Goal: Information Seeking & Learning: Learn about a topic

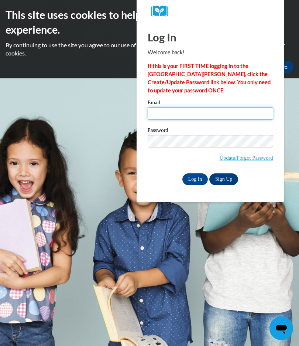
click at [204, 115] on input "Email" at bounding box center [211, 113] width 126 height 13
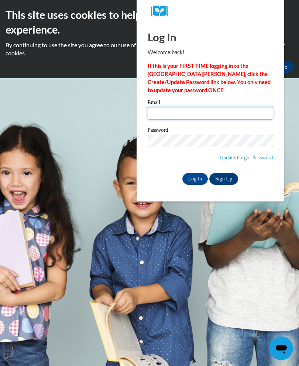
type input "shaquannawinfrey@yahoo.com"
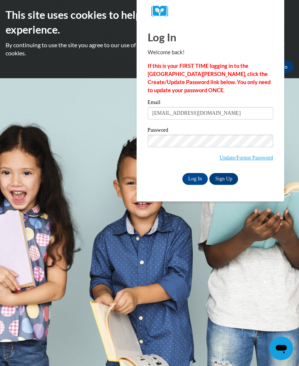
click at [194, 184] on input "Log In" at bounding box center [196, 179] width 26 height 12
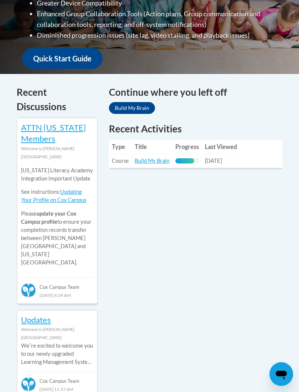
scroll to position [282, 0]
click at [161, 161] on link "Build My Brain" at bounding box center [152, 160] width 35 height 6
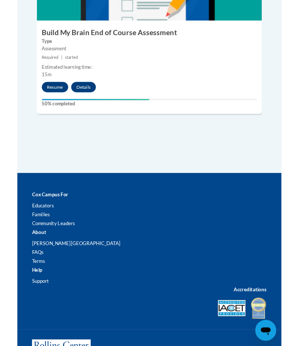
scroll to position [1099, 0]
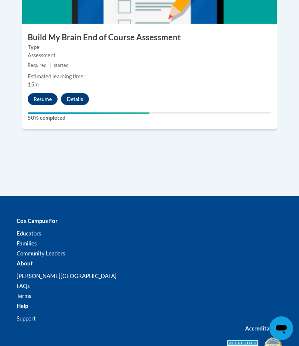
click at [51, 93] on button "Resume" at bounding box center [43, 99] width 30 height 12
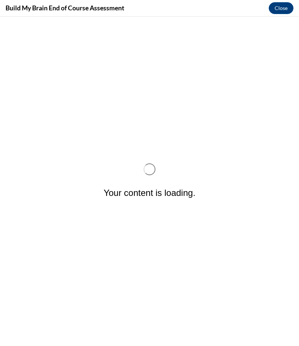
scroll to position [0, 0]
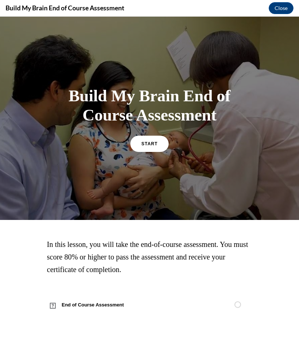
click at [143, 142] on span "START" at bounding box center [149, 143] width 16 height 5
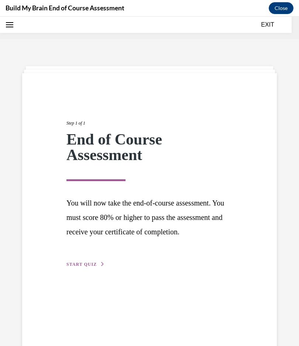
scroll to position [23, 0]
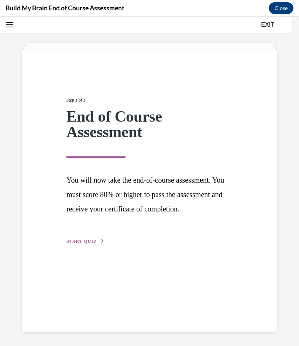
click at [90, 244] on span "START QUIZ" at bounding box center [81, 241] width 30 height 5
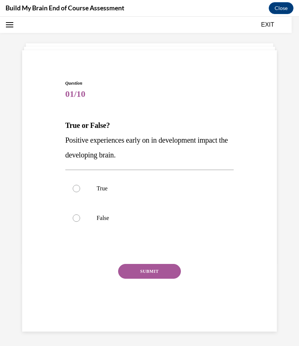
click at [75, 191] on div at bounding box center [76, 188] width 7 height 7
click at [75, 191] on input "True" at bounding box center [76, 188] width 7 height 7
radio input "true"
click at [146, 269] on button "SUBMIT" at bounding box center [149, 271] width 63 height 15
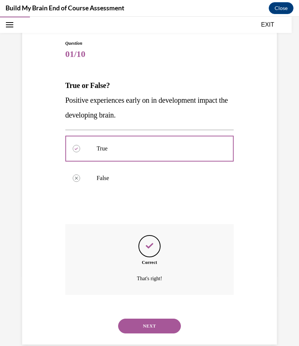
scroll to position [67, 0]
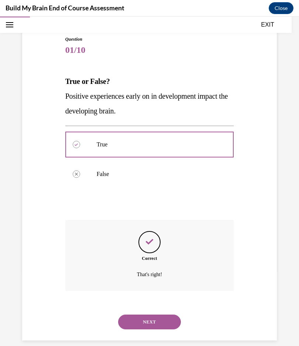
click at [153, 314] on button "NEXT" at bounding box center [149, 321] width 63 height 15
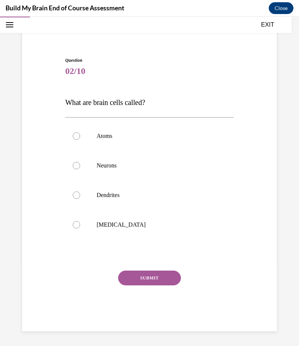
scroll to position [37, 0]
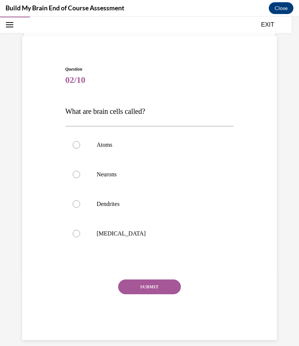
click at [74, 178] on label "Neurons" at bounding box center [149, 175] width 169 height 30
click at [74, 178] on input "Neurons" at bounding box center [76, 174] width 7 height 7
radio input "true"
click at [150, 286] on button "SUBMIT" at bounding box center [149, 286] width 63 height 15
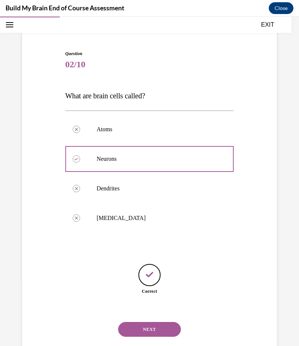
scroll to position [60, 0]
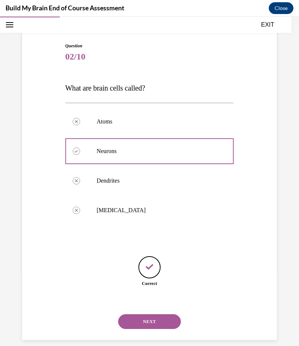
click at [162, 314] on button "NEXT" at bounding box center [149, 321] width 63 height 15
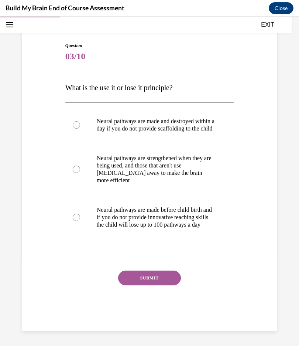
scroll to position [66, 0]
click at [71, 168] on label "Neural pathways are strengthened when they are being used, and those that aren'…" at bounding box center [149, 169] width 169 height 52
click at [73, 168] on input "Neural pathways are strengthened when they are being used, and those that aren'…" at bounding box center [76, 169] width 7 height 7
radio input "true"
click at [161, 284] on button "SUBMIT" at bounding box center [149, 277] width 63 height 15
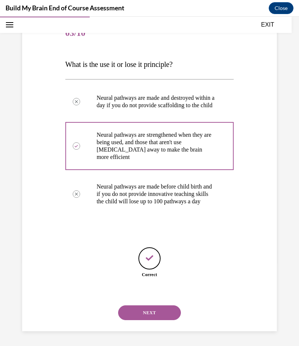
scroll to position [90, 0]
click at [162, 310] on button "NEXT" at bounding box center [149, 312] width 63 height 15
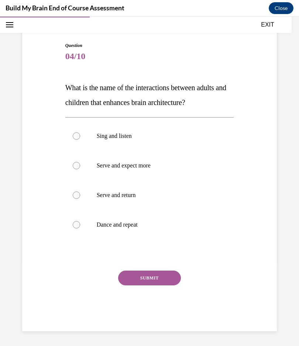
scroll to position [52, 0]
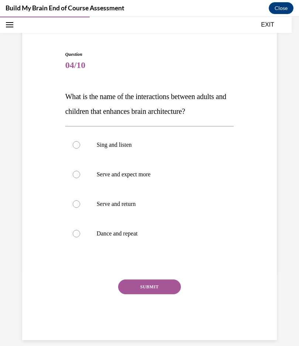
click at [77, 208] on label "Serve and return" at bounding box center [149, 204] width 169 height 30
click at [77, 208] on input "Serve and return" at bounding box center [76, 203] width 7 height 7
radio input "true"
click at [156, 285] on button "SUBMIT" at bounding box center [149, 286] width 63 height 15
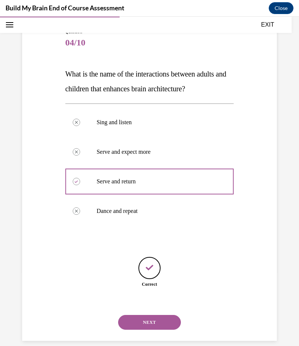
scroll to position [75, 0]
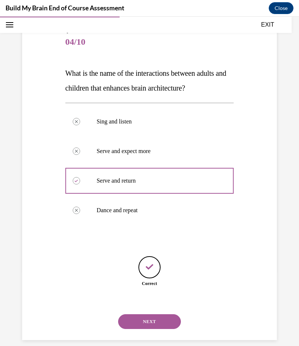
click at [146, 314] on button "NEXT" at bounding box center [149, 321] width 63 height 15
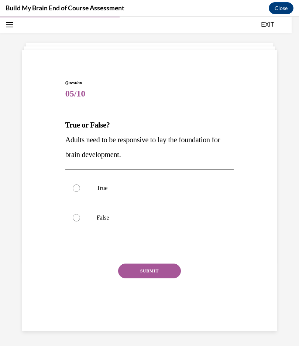
scroll to position [23, 0]
click at [82, 185] on label "True" at bounding box center [149, 188] width 169 height 30
click at [80, 185] on input "True" at bounding box center [76, 187] width 7 height 7
radio input "true"
click at [153, 269] on button "SUBMIT" at bounding box center [149, 270] width 63 height 15
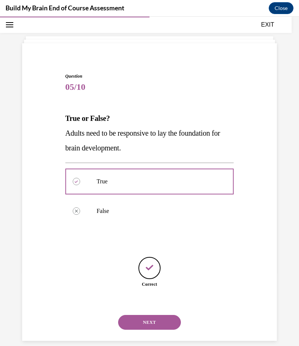
scroll to position [31, 0]
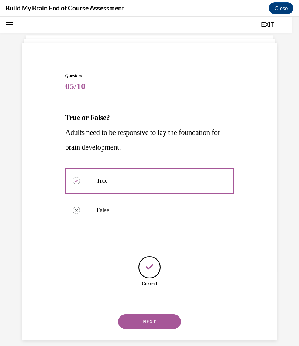
click at [156, 314] on button "NEXT" at bounding box center [149, 321] width 63 height 15
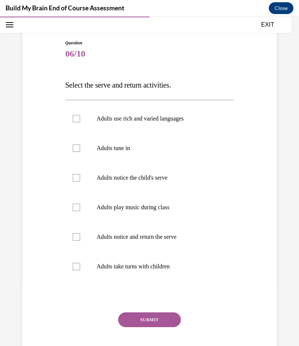
scroll to position [63, 0]
click at [280, 334] on div "Question 06/10 Select the serve and return activities. Adults use rich and vari…" at bounding box center [149, 182] width 299 height 411
click at [77, 150] on div at bounding box center [76, 147] width 7 height 7
click at [77, 150] on input "Adults tune in" at bounding box center [76, 147] width 7 height 7
checkbox input "true"
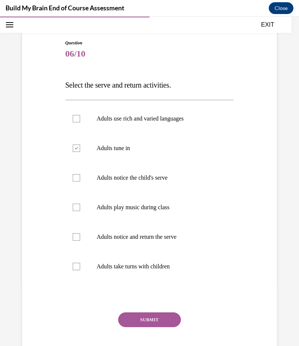
click at [78, 267] on div at bounding box center [76, 266] width 7 height 7
click at [78, 267] on input "Adults take turns with children" at bounding box center [76, 266] width 7 height 7
checkbox input "true"
click at [72, 238] on label "Adults notice and return the serve" at bounding box center [149, 237] width 169 height 30
click at [73, 238] on input "Adults notice and return the serve" at bounding box center [76, 236] width 7 height 7
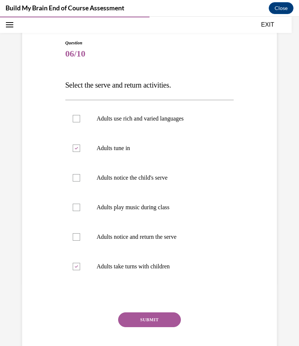
checkbox input "true"
click at [72, 208] on label "Adults play music during class" at bounding box center [149, 207] width 169 height 30
click at [73, 208] on input "Adults play music during class" at bounding box center [76, 207] width 7 height 7
checkbox input "true"
click at [74, 180] on div at bounding box center [76, 177] width 7 height 7
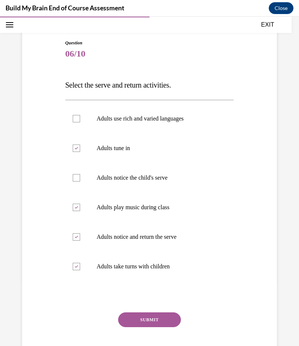
click at [74, 180] on input "Adults notice the child's serve" at bounding box center [76, 177] width 7 height 7
checkbox input "true"
click at [159, 326] on button "SUBMIT" at bounding box center [149, 319] width 63 height 15
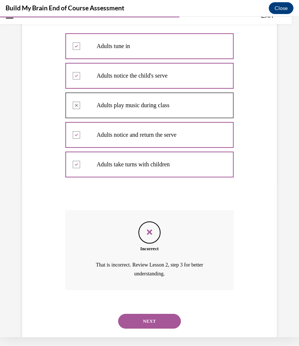
scroll to position [164, 0]
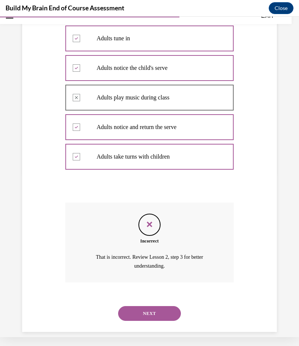
click at [157, 306] on button "NEXT" at bounding box center [149, 313] width 63 height 15
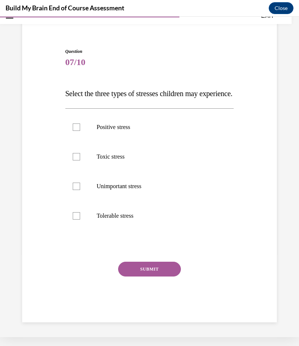
scroll to position [52, 0]
click at [75, 131] on div at bounding box center [76, 126] width 7 height 7
click at [75, 131] on input "Positive stress" at bounding box center [76, 126] width 7 height 7
checkbox input "true"
click at [74, 160] on div at bounding box center [76, 156] width 7 height 7
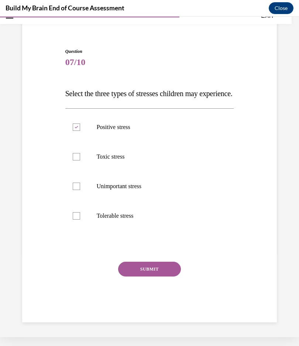
click at [74, 160] on input "Toxic stress" at bounding box center [76, 156] width 7 height 7
checkbox input "true"
click at [79, 219] on div at bounding box center [76, 215] width 7 height 7
click at [79, 219] on input "Tolerable stress" at bounding box center [76, 215] width 7 height 7
checkbox input "true"
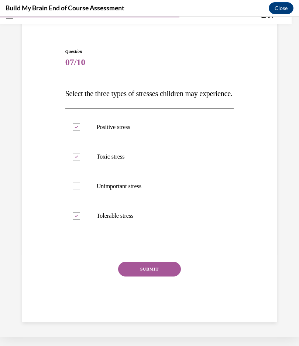
click at [162, 276] on button "SUBMIT" at bounding box center [149, 269] width 63 height 15
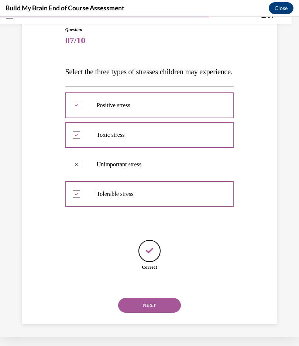
scroll to position [75, 0]
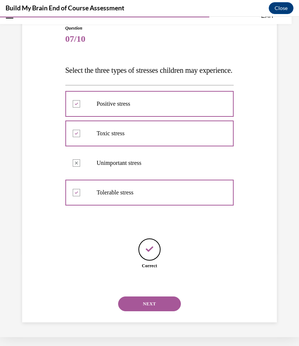
click at [150, 302] on button "NEXT" at bounding box center [149, 303] width 63 height 15
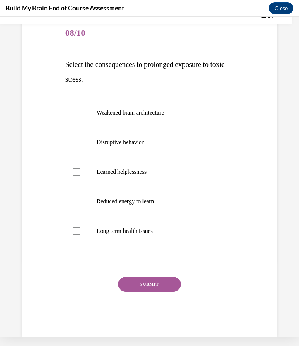
scroll to position [7, 0]
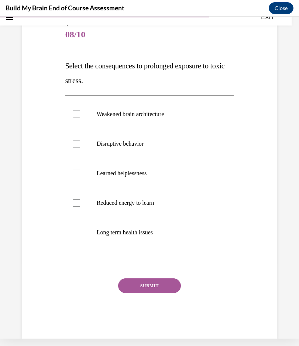
click at [73, 233] on div at bounding box center [76, 232] width 7 height 7
click at [73, 233] on input "Long term health issues" at bounding box center [76, 232] width 7 height 7
checkbox input "true"
click at [155, 284] on button "SUBMIT" at bounding box center [149, 285] width 63 height 15
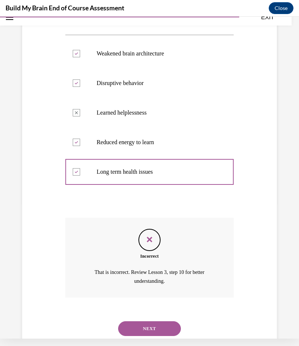
scroll to position [149, 0]
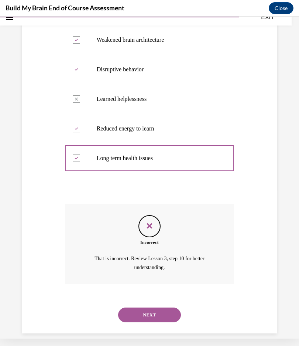
click at [154, 307] on button "NEXT" at bounding box center [149, 314] width 63 height 15
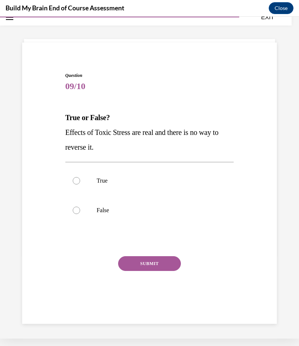
scroll to position [23, 0]
click at [74, 208] on div at bounding box center [76, 210] width 7 height 7
click at [74, 208] on input "False" at bounding box center [76, 210] width 7 height 7
radio input "true"
click at [150, 263] on button "SUBMIT" at bounding box center [149, 263] width 63 height 15
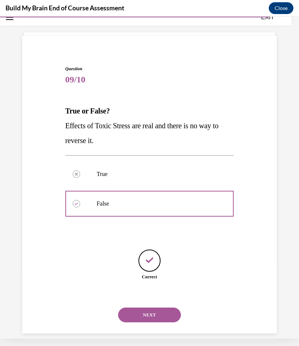
scroll to position [31, 0]
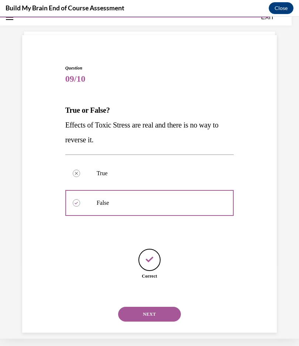
click at [153, 307] on button "NEXT" at bounding box center [149, 314] width 63 height 15
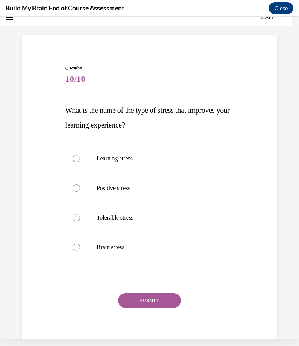
click at [76, 191] on div at bounding box center [76, 187] width 7 height 7
click at [76, 191] on input "Positive stress" at bounding box center [76, 187] width 7 height 7
radio input "true"
click at [155, 299] on button "SUBMIT" at bounding box center [149, 300] width 63 height 15
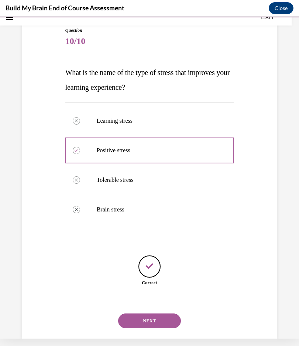
scroll to position [75, 0]
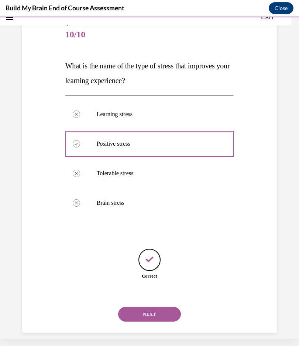
click at [173, 307] on button "NEXT" at bounding box center [149, 314] width 63 height 15
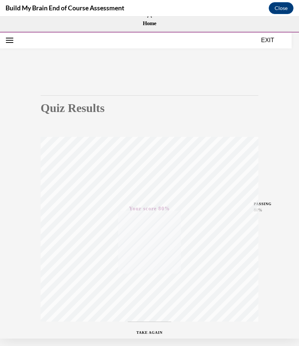
scroll to position [0, 0]
click at [268, 40] on button "EXIT" at bounding box center [268, 39] width 44 height 9
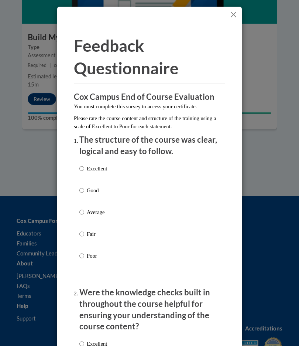
click at [83, 167] on input "Excellent" at bounding box center [81, 168] width 5 height 8
radio input "true"
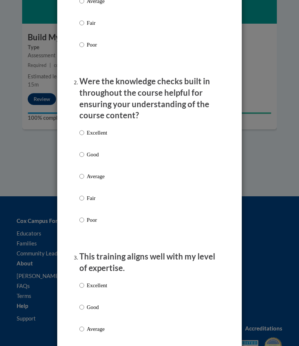
scroll to position [211, 0]
click at [84, 129] on input "Excellent" at bounding box center [81, 132] width 5 height 8
radio input "true"
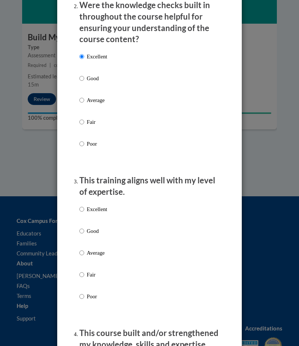
click at [84, 206] on input "Excellent" at bounding box center [81, 209] width 5 height 8
radio input "true"
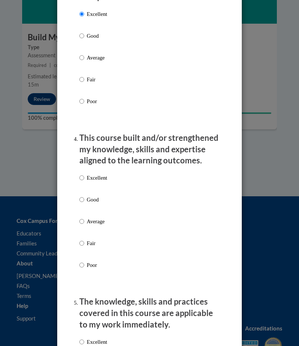
scroll to position [482, 0]
click at [84, 173] on input "Excellent" at bounding box center [81, 177] width 5 height 8
radio input "true"
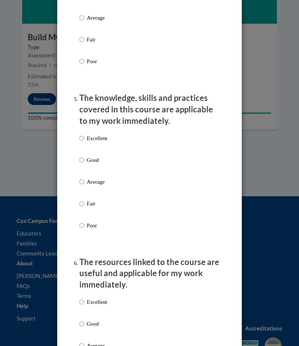
scroll to position [709, 0]
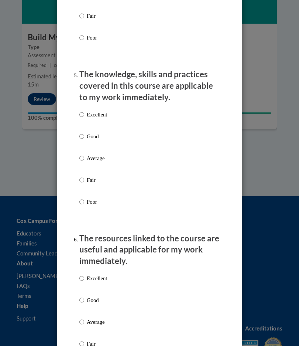
click at [86, 110] on label "Excellent" at bounding box center [93, 120] width 28 height 20
click at [84, 110] on input "Excellent" at bounding box center [81, 114] width 5 height 8
radio input "true"
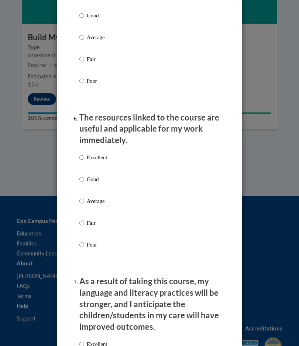
scroll to position [833, 0]
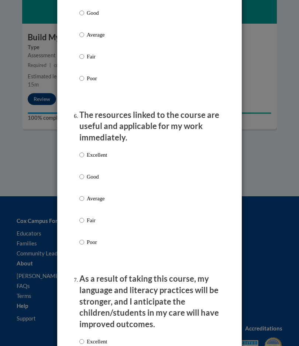
click at [82, 151] on input "Excellent" at bounding box center [81, 155] width 5 height 8
radio input "true"
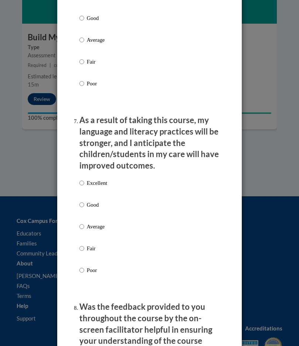
scroll to position [993, 0]
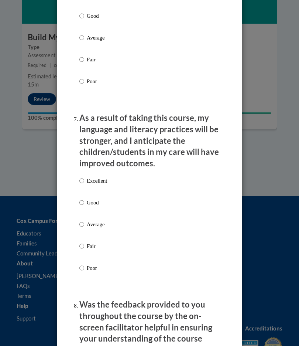
click at [83, 177] on input "Excellent" at bounding box center [81, 181] width 5 height 8
radio input "true"
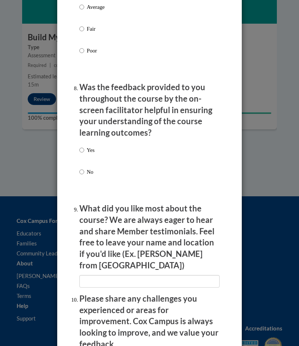
scroll to position [1211, 0]
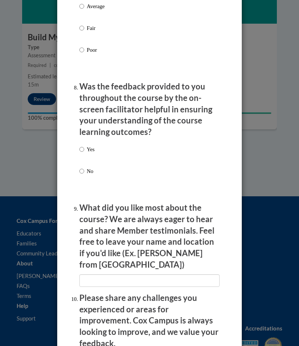
click at [80, 145] on input "Yes" at bounding box center [81, 149] width 5 height 8
radio input "true"
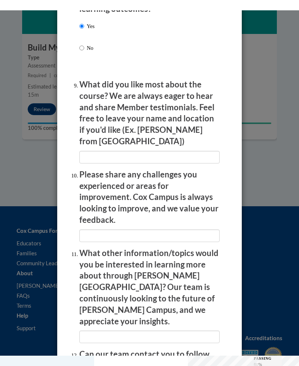
scroll to position [1345, 0]
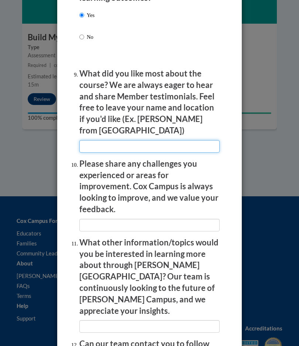
click at [168, 140] on input "textbox" at bounding box center [149, 146] width 140 height 13
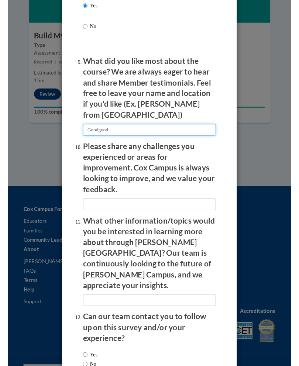
scroll to position [1350, 0]
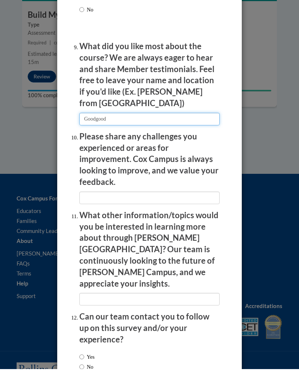
type input "Goodgood"
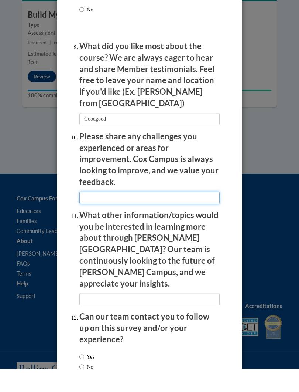
click at [209, 214] on input "textbox" at bounding box center [149, 220] width 140 height 13
type input "V"
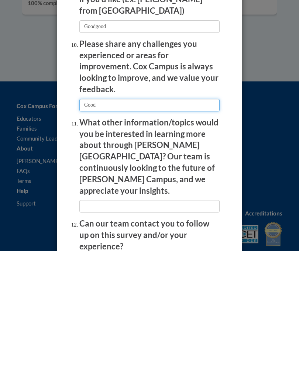
type input "Good"
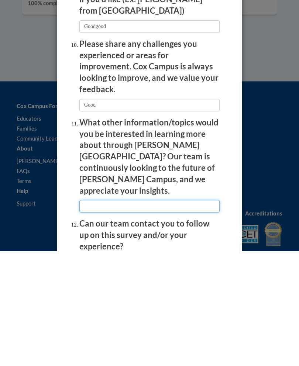
click at [187, 315] on input "textbox" at bounding box center [149, 321] width 140 height 13
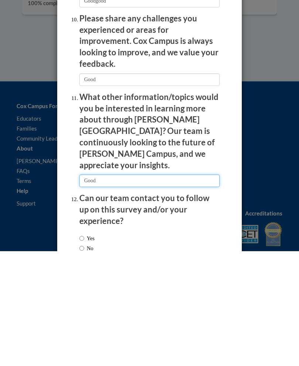
scroll to position [1375, 0]
type input "Good"
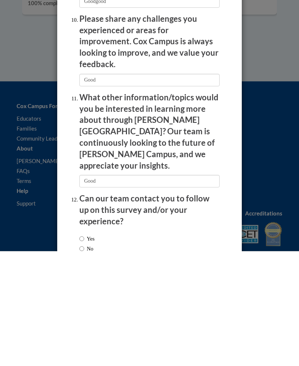
click at [83, 345] on input "Yes" at bounding box center [81, 354] width 5 height 8
radio input "true"
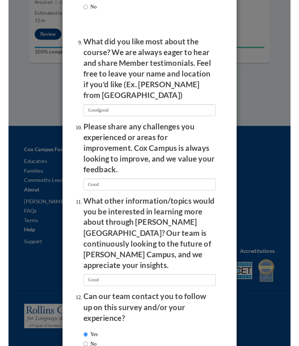
scroll to position [1183, 0]
